Goal: Find specific page/section: Find specific page/section

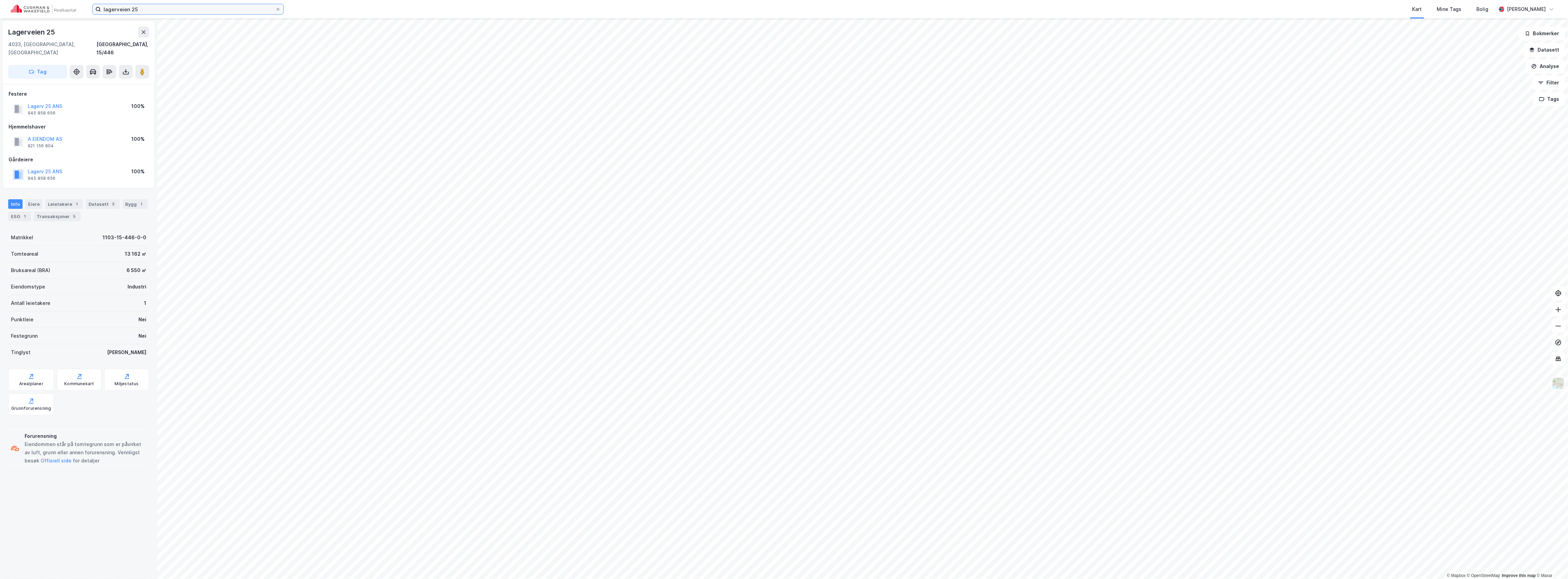
click at [141, 11] on input "lagerveien 25" at bounding box center [188, 10] width 174 height 11
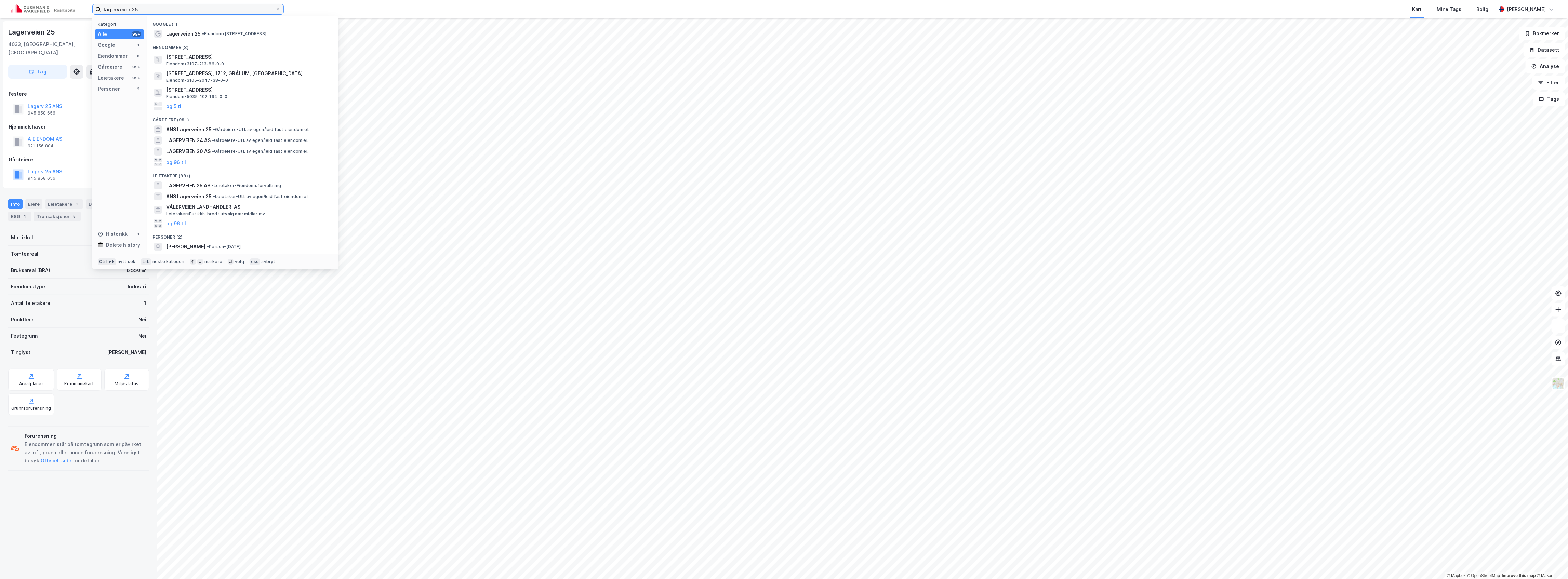
click at [141, 11] on input "lagerveien 25" at bounding box center [188, 10] width 174 height 11
drag, startPoint x: 0, startPoint y: 0, endPoint x: 141, endPoint y: 11, distance: 141.4
click at [141, 11] on input "lagerveien 25" at bounding box center [188, 10] width 174 height 11
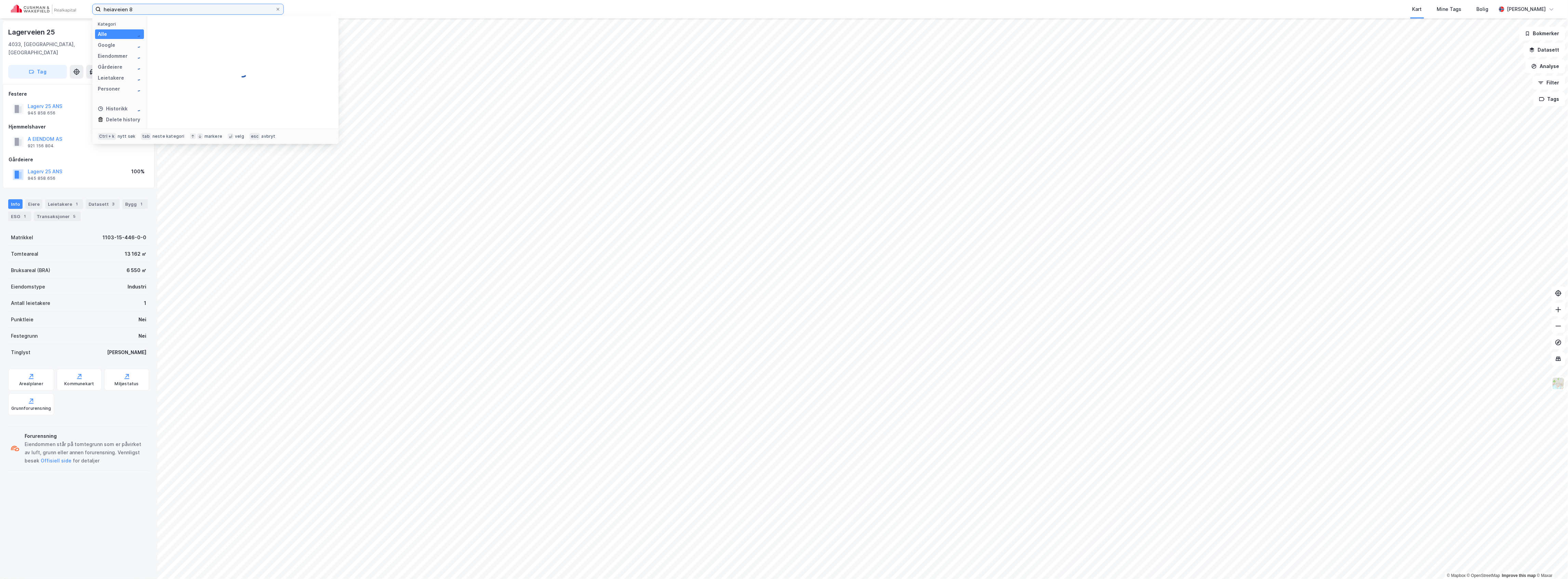
type input "heiaveien 8"
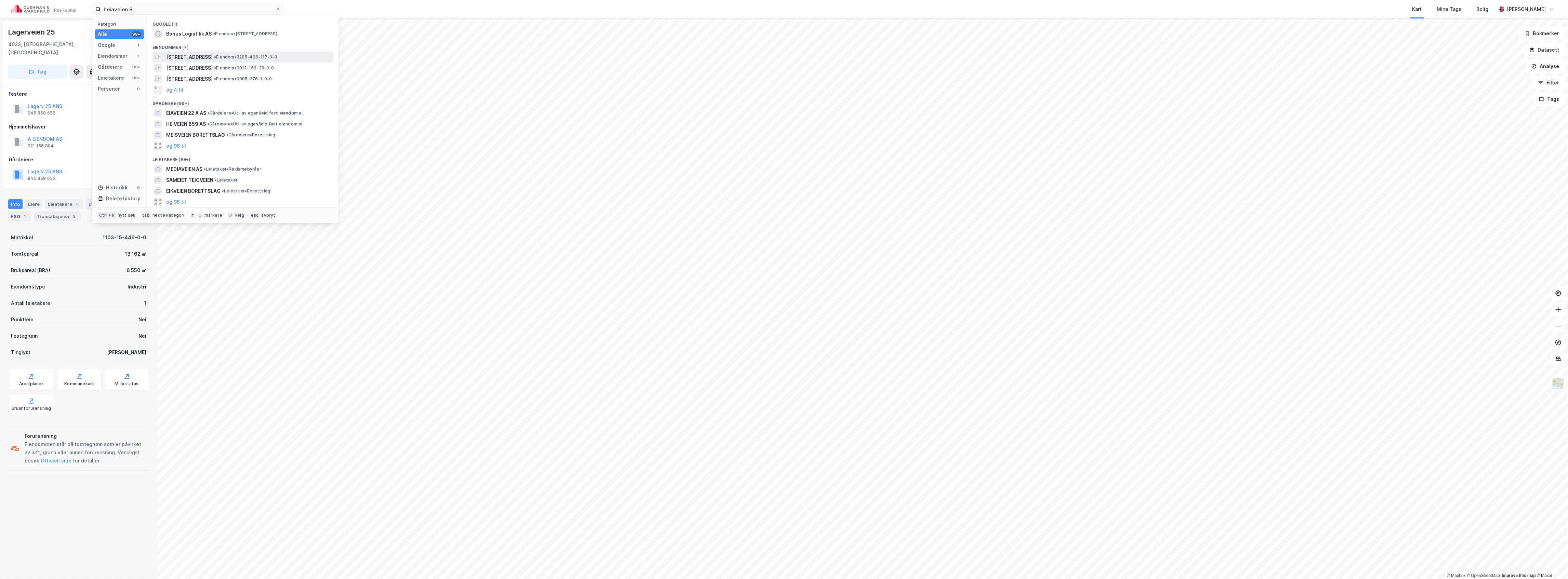
click at [213, 56] on span "[STREET_ADDRESS]" at bounding box center [189, 56] width 47 height 8
